Goal: Navigation & Orientation: Find specific page/section

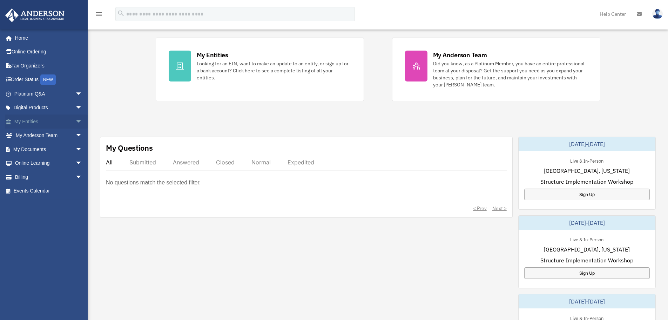
scroll to position [140, 0]
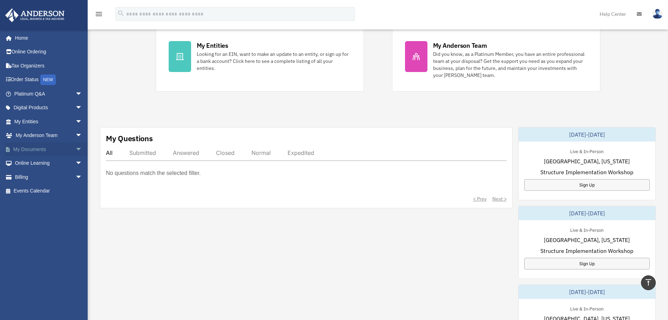
click at [75, 148] on span "arrow_drop_down" at bounding box center [82, 149] width 14 height 14
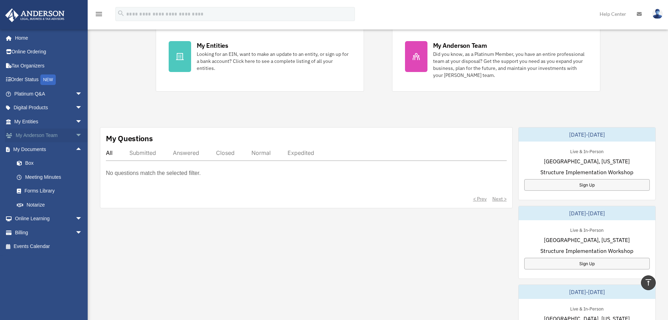
click at [75, 135] on span "arrow_drop_down" at bounding box center [82, 135] width 14 height 14
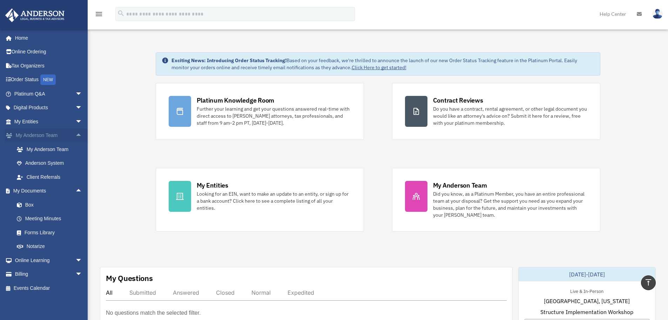
scroll to position [0, 0]
click at [30, 94] on link "Platinum Q&A arrow_drop_down" at bounding box center [49, 94] width 88 height 14
click at [29, 65] on link "Tax Organizers" at bounding box center [49, 66] width 88 height 14
click at [33, 51] on link "Online Ordering" at bounding box center [49, 52] width 88 height 14
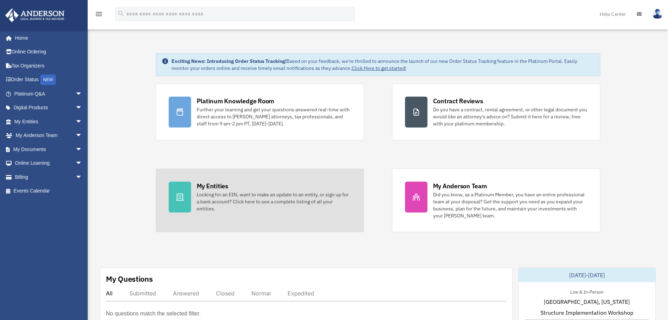
click at [259, 194] on div "Looking for an EIN, want to make an update to an entity, or sign up for a bank …" at bounding box center [274, 201] width 154 height 21
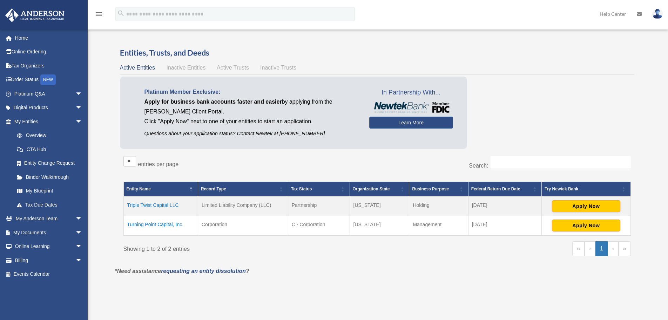
click at [154, 203] on td "Triple Twist Capital LLC" at bounding box center [160, 206] width 74 height 20
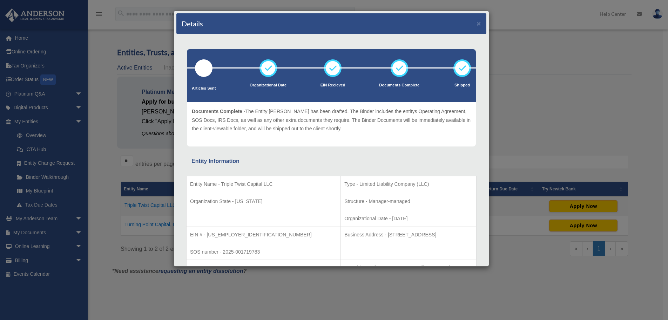
click at [574, 61] on div "Details × Articles Sent Organizational Date" at bounding box center [334, 160] width 668 height 320
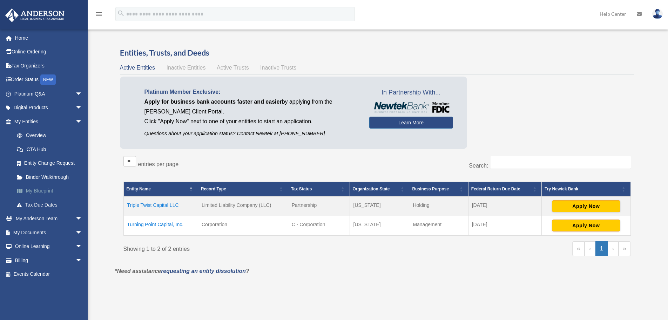
click at [42, 191] on link "My Blueprint" at bounding box center [51, 191] width 83 height 14
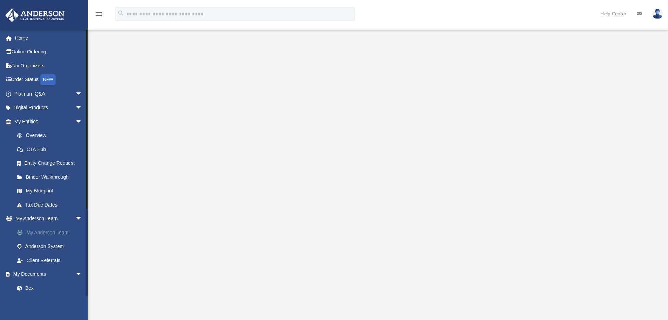
click at [45, 231] on link "My Anderson Team" at bounding box center [51, 232] width 83 height 14
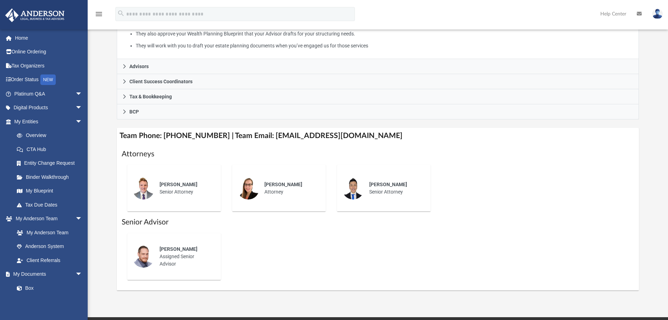
scroll to position [175, 0]
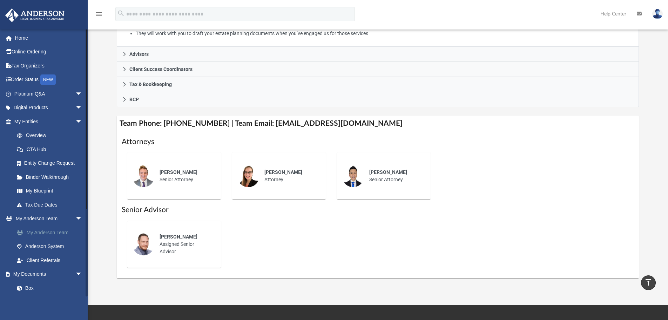
click at [37, 231] on link "My Anderson Team" at bounding box center [51, 232] width 83 height 14
click at [35, 246] on link "Anderson System" at bounding box center [51, 246] width 83 height 14
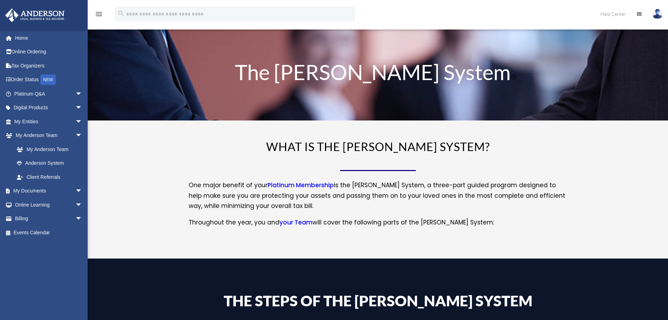
click at [40, 260] on div "chad@3twistreturns.com Sign Out chad@3twistreturns.com Home Online Ordering Tax…" at bounding box center [46, 162] width 93 height 267
click at [75, 93] on span "arrow_drop_down" at bounding box center [82, 94] width 14 height 14
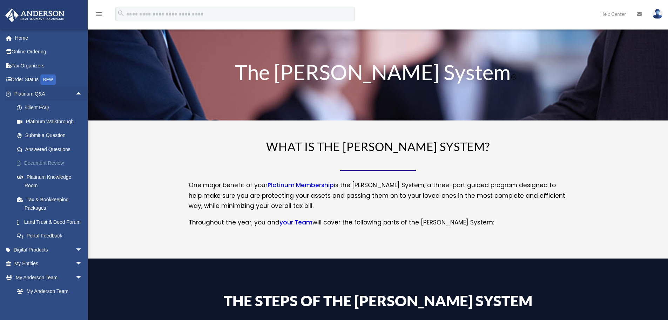
click at [42, 163] on link "Document Review" at bounding box center [51, 163] width 83 height 14
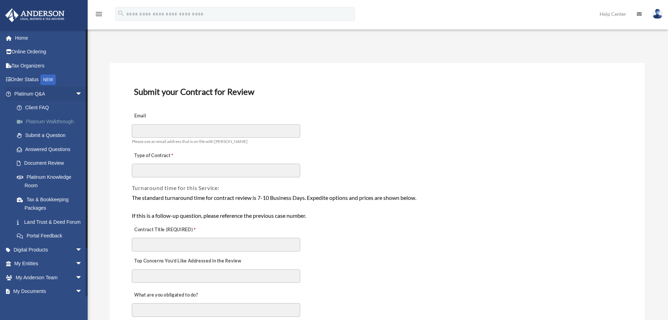
click at [33, 122] on link "Platinum Walkthrough" at bounding box center [51, 121] width 83 height 14
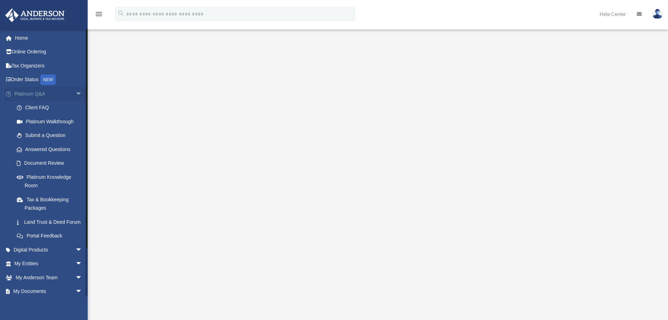
click at [75, 92] on span "arrow_drop_down" at bounding box center [82, 94] width 14 height 14
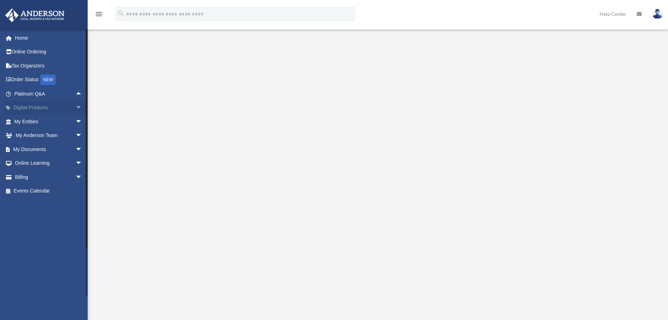
click at [75, 106] on span "arrow_drop_down" at bounding box center [82, 108] width 14 height 14
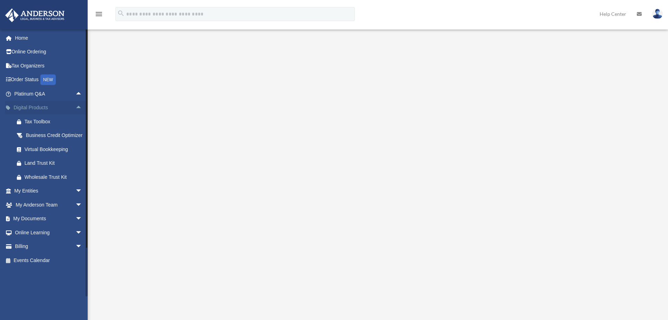
click at [75, 106] on span "arrow_drop_up" at bounding box center [82, 108] width 14 height 14
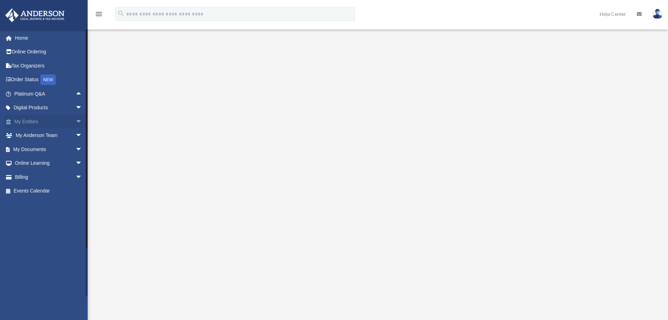
click at [75, 119] on span "arrow_drop_down" at bounding box center [82, 121] width 14 height 14
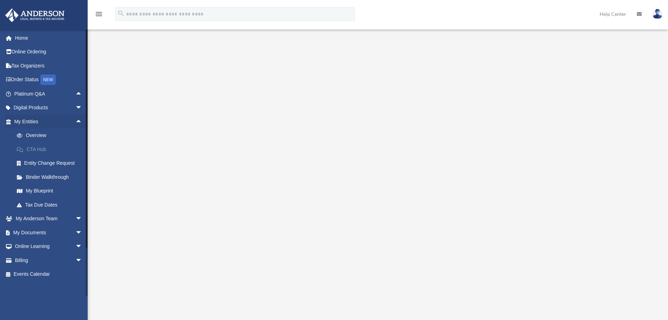
click at [42, 149] on link "CTA Hub" at bounding box center [51, 149] width 83 height 14
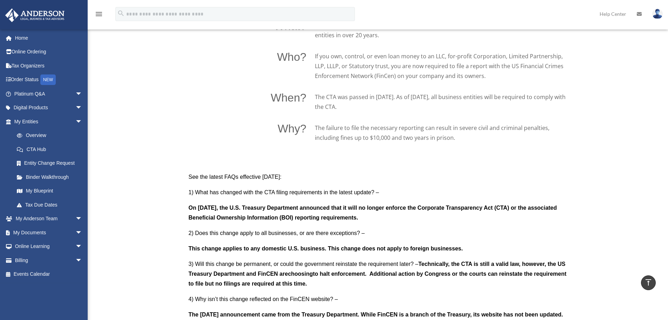
scroll to position [526, 0]
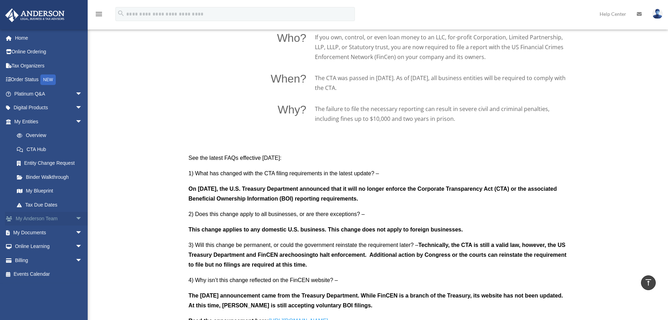
click at [75, 216] on span "arrow_drop_down" at bounding box center [82, 218] width 14 height 14
click at [61, 232] on link "My Anderson Team" at bounding box center [51, 232] width 83 height 14
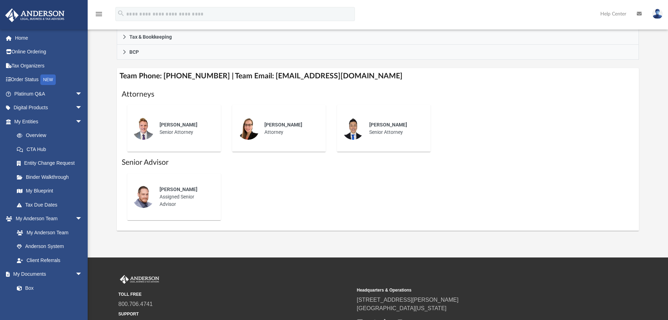
scroll to position [246, 0]
